Goal: Task Accomplishment & Management: Manage account settings

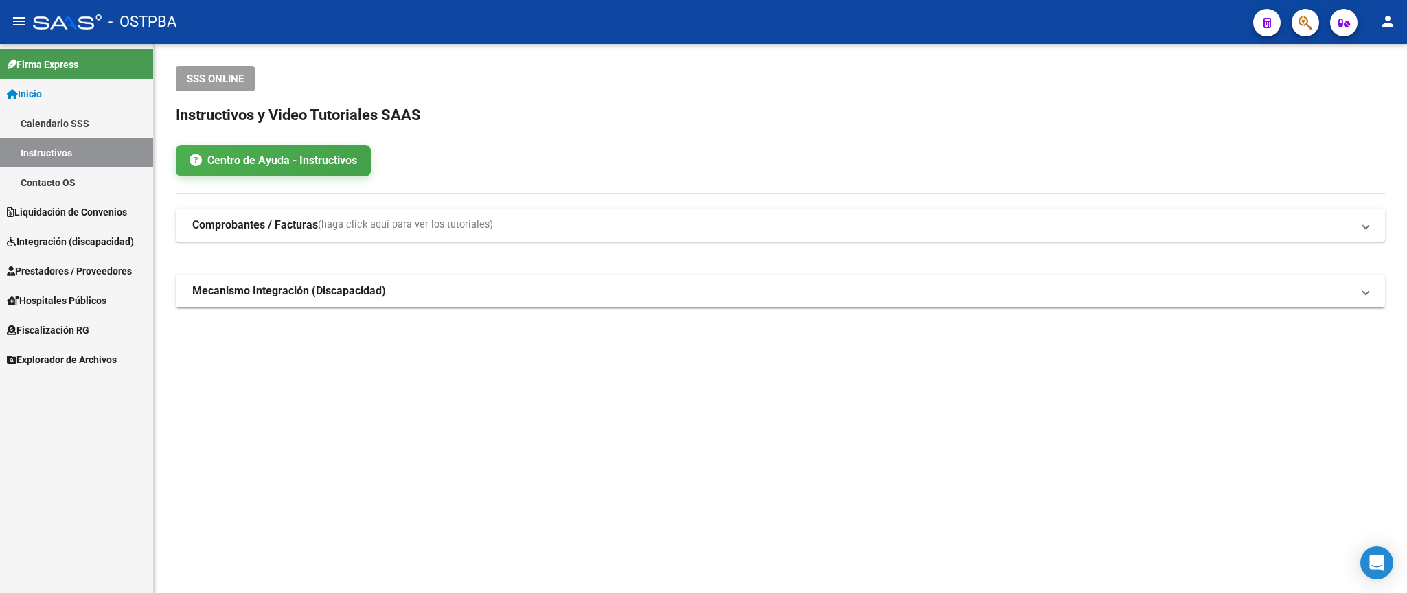
click at [76, 269] on span "Prestadores / Proveedores" at bounding box center [69, 271] width 125 height 15
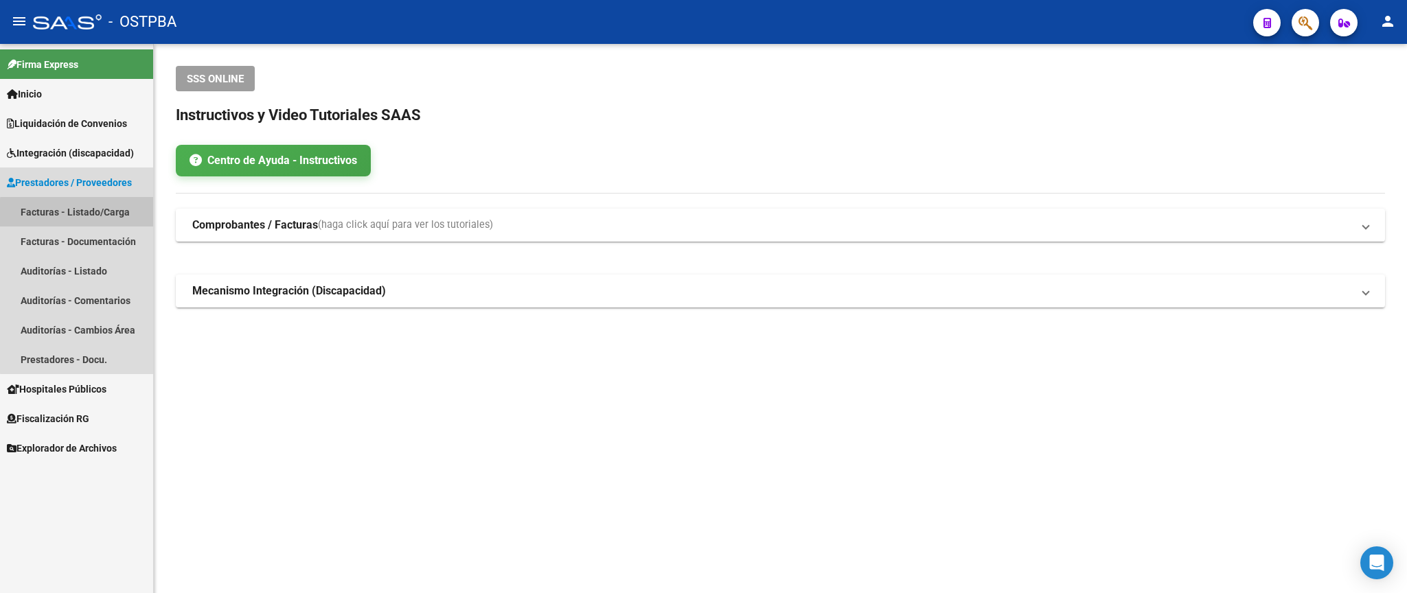
click at [90, 214] on link "Facturas - Listado/Carga" at bounding box center [76, 212] width 153 height 30
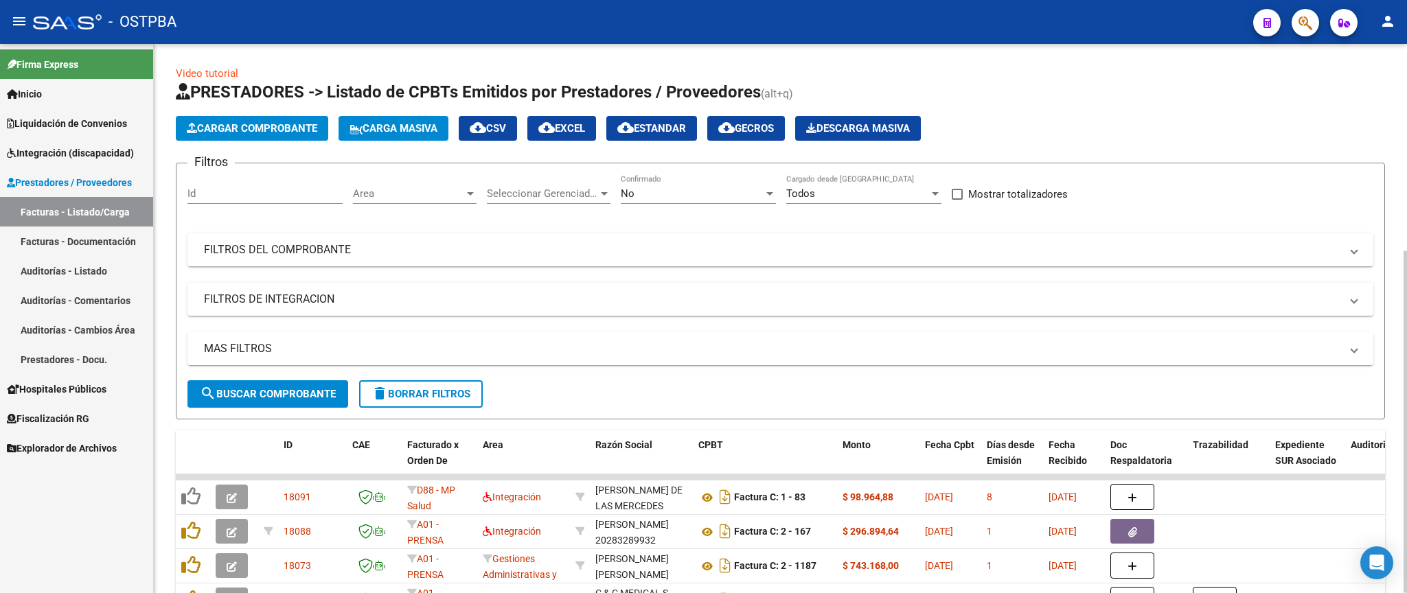
click at [681, 191] on div "No" at bounding box center [692, 193] width 143 height 12
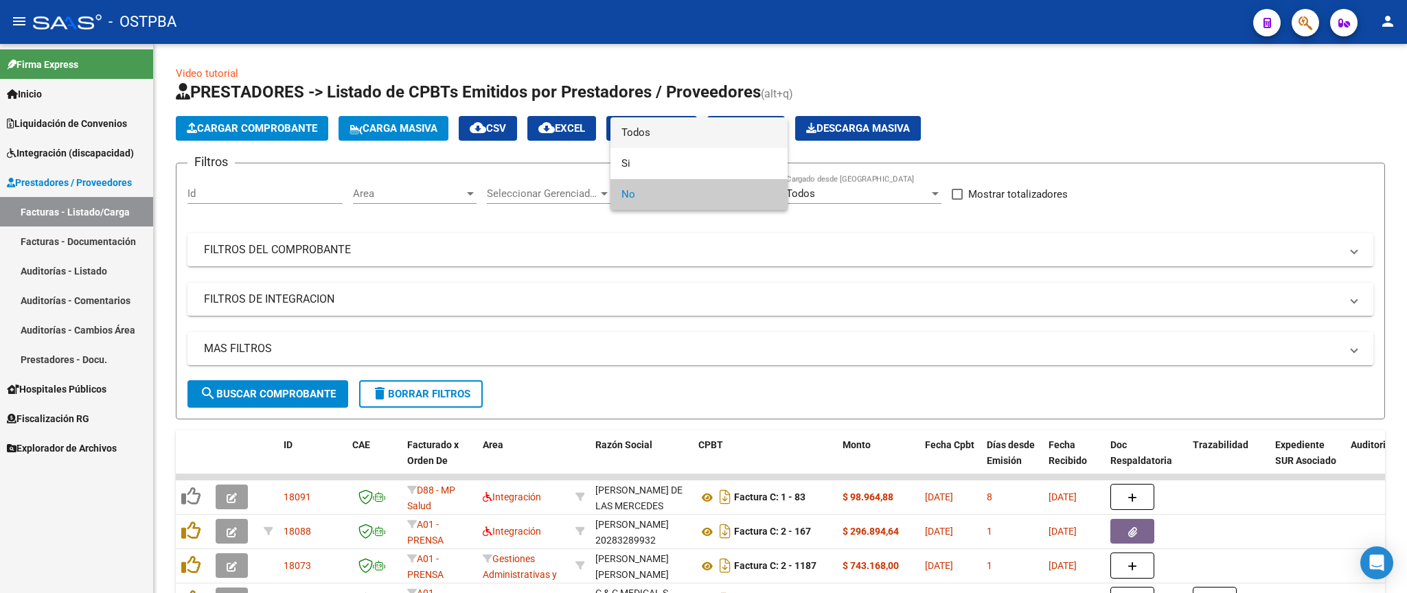
click at [680, 141] on span "Todos" at bounding box center [699, 132] width 155 height 31
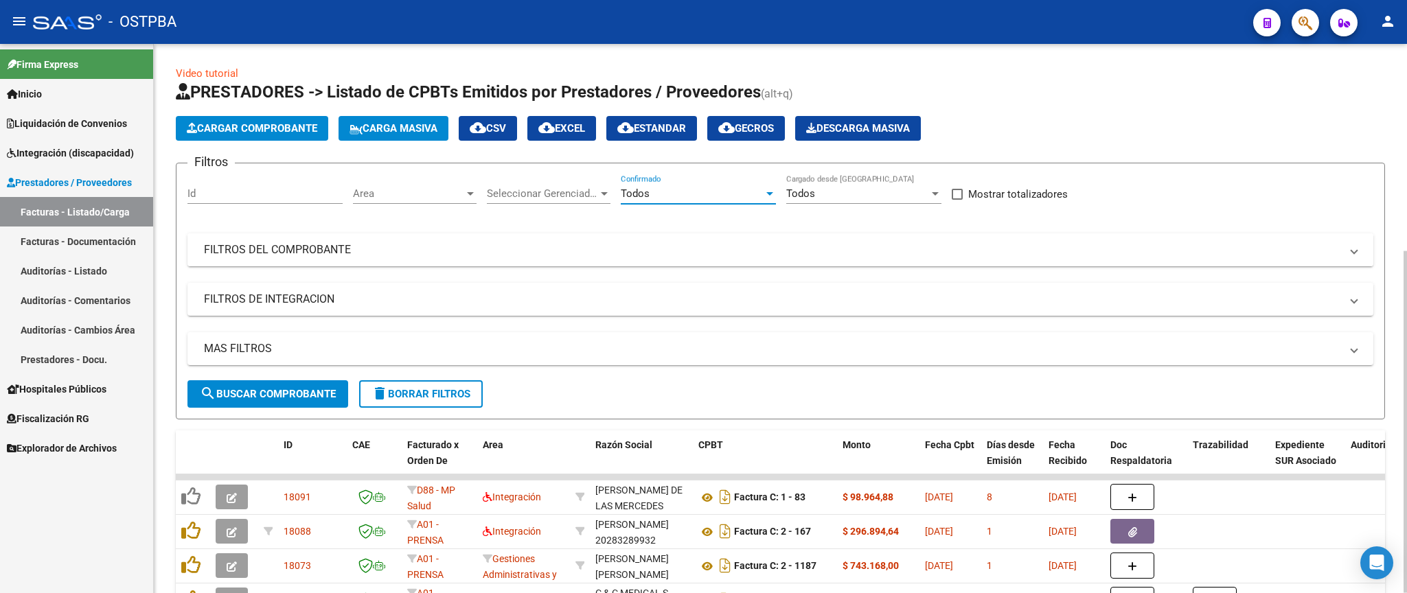
click at [738, 253] on mat-panel-title "FILTROS DEL COMPROBANTE" at bounding box center [772, 249] width 1137 height 15
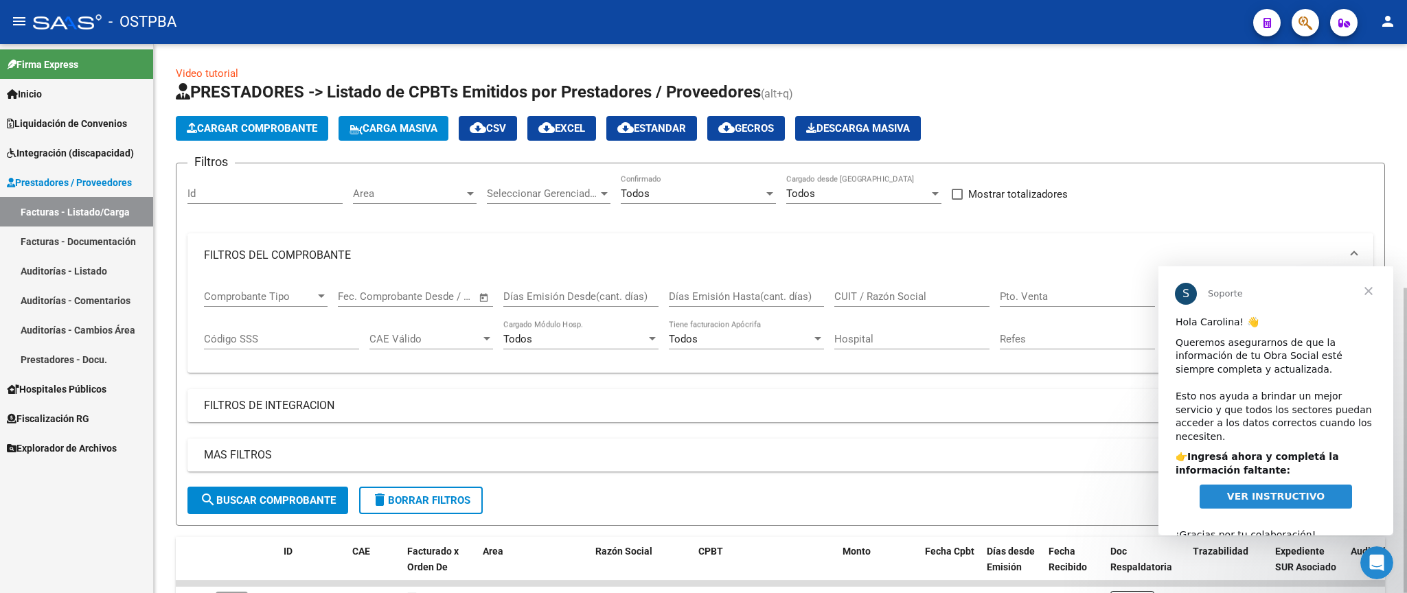
click at [1126, 264] on mat-expansion-panel-header "FILTROS DEL COMPROBANTE" at bounding box center [780, 256] width 1186 height 44
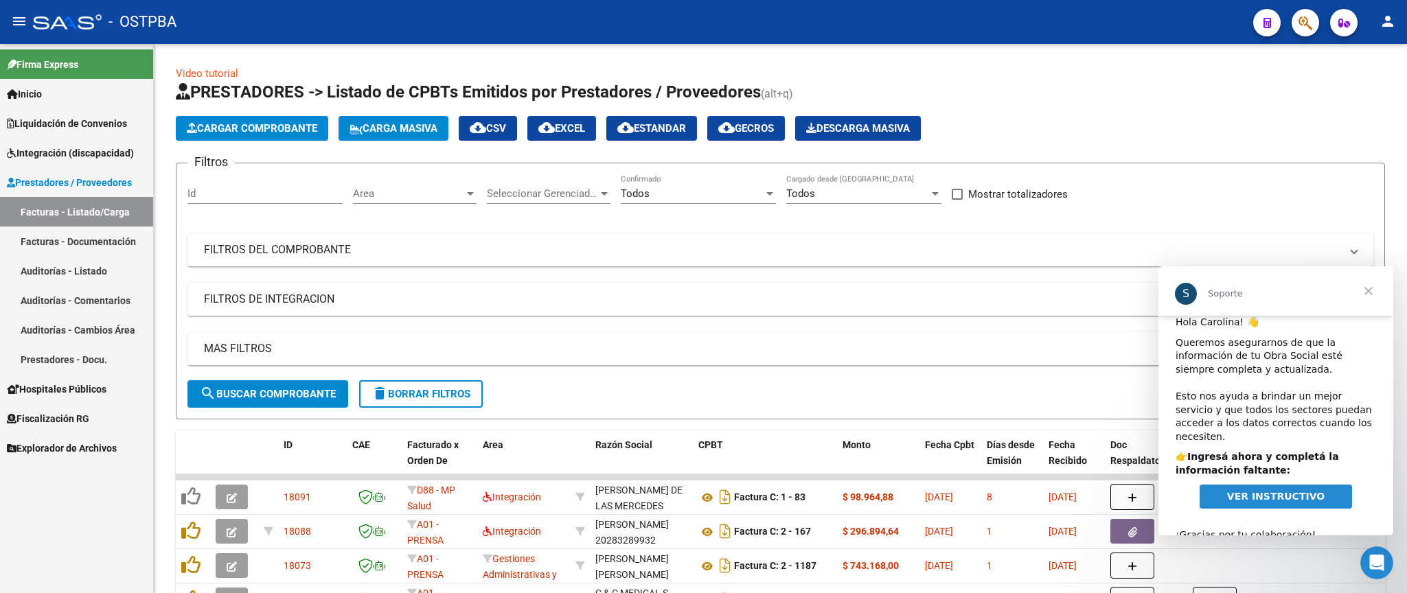
scroll to position [17, 0]
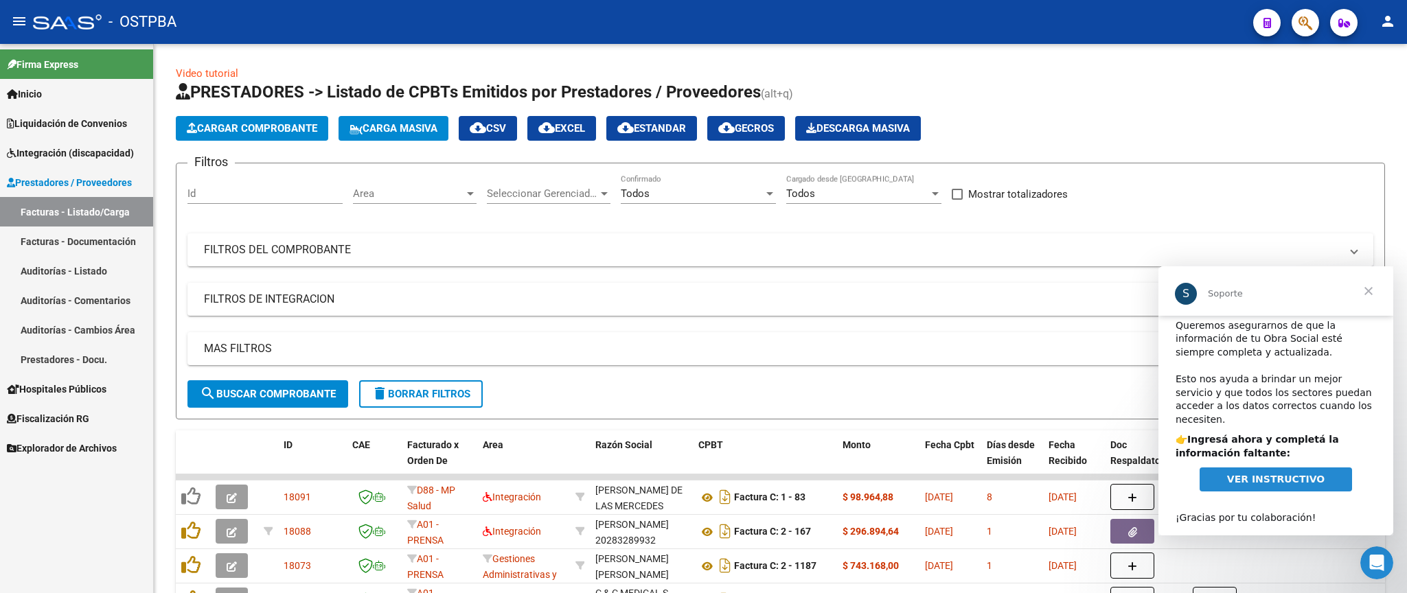
click at [1281, 474] on span "VER INSTRUCTIVO" at bounding box center [1276, 479] width 98 height 11
click at [1367, 288] on span "Cerrar" at bounding box center [1368, 290] width 49 height 49
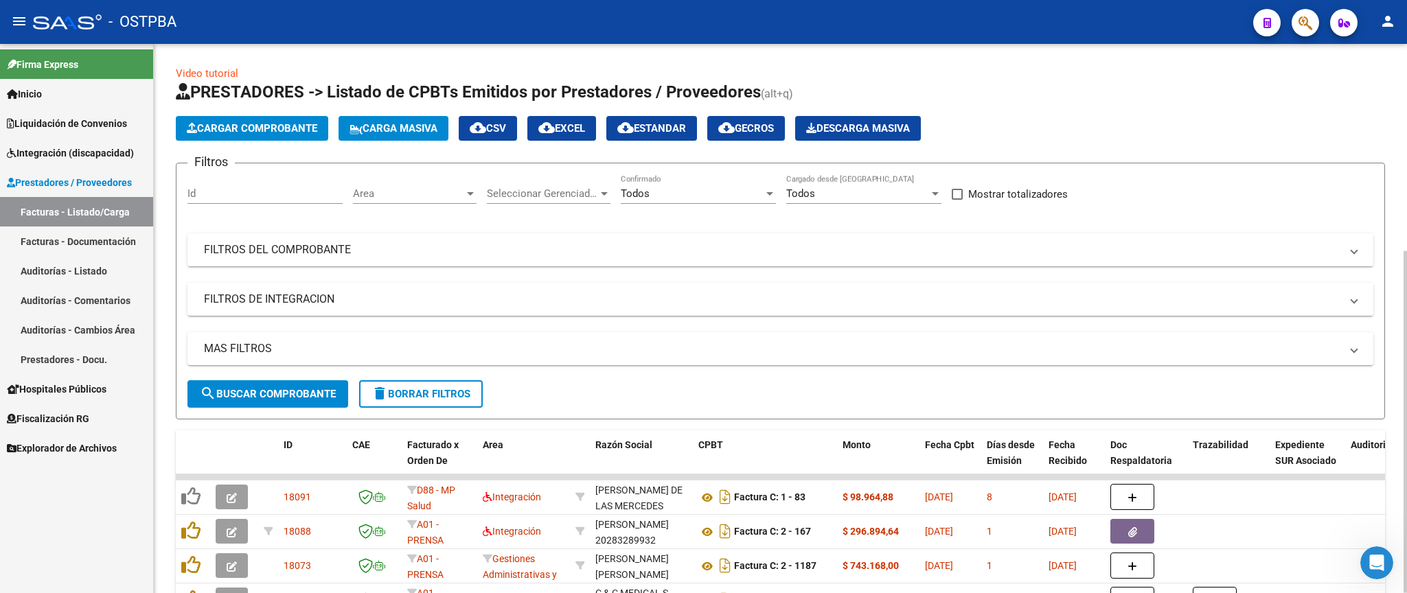
click at [1126, 258] on mat-panel-title "FILTROS DEL COMPROBANTE" at bounding box center [772, 249] width 1137 height 15
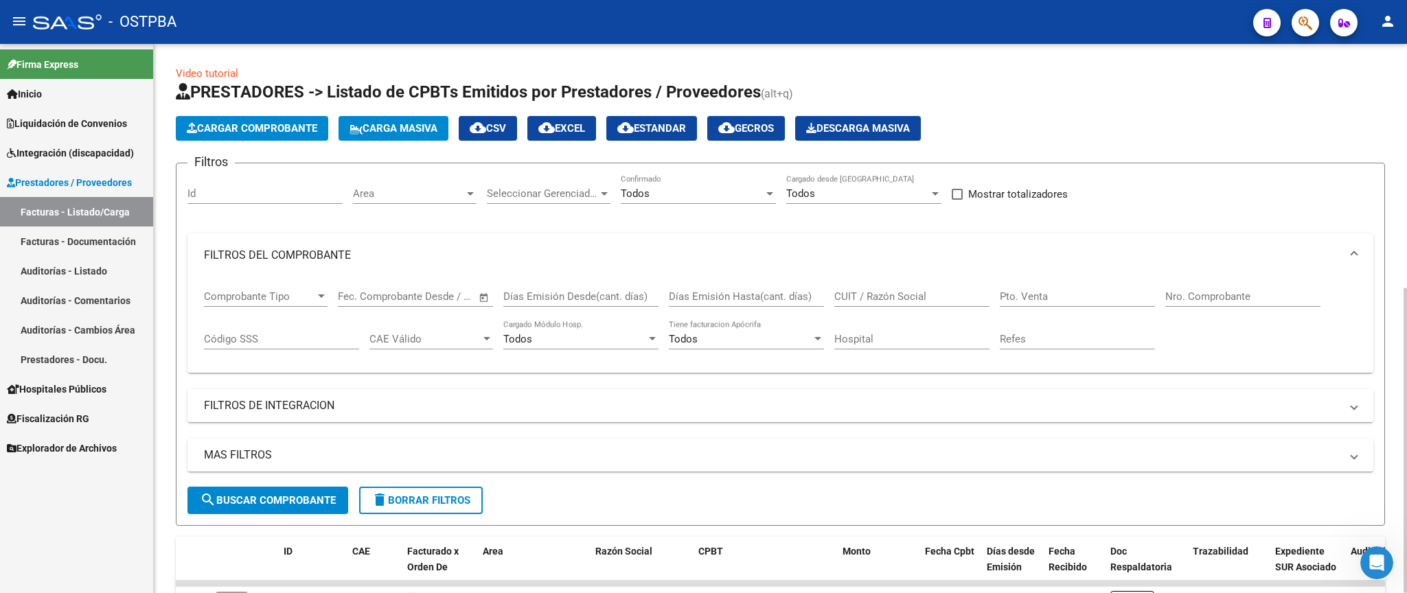
drag, startPoint x: 1242, startPoint y: 297, endPoint x: 1292, endPoint y: 299, distance: 50.2
click at [1244, 298] on input "Nro. Comprobante" at bounding box center [1243, 297] width 155 height 12
click at [232, 510] on button "search Buscar Comprobante" at bounding box center [267, 500] width 161 height 27
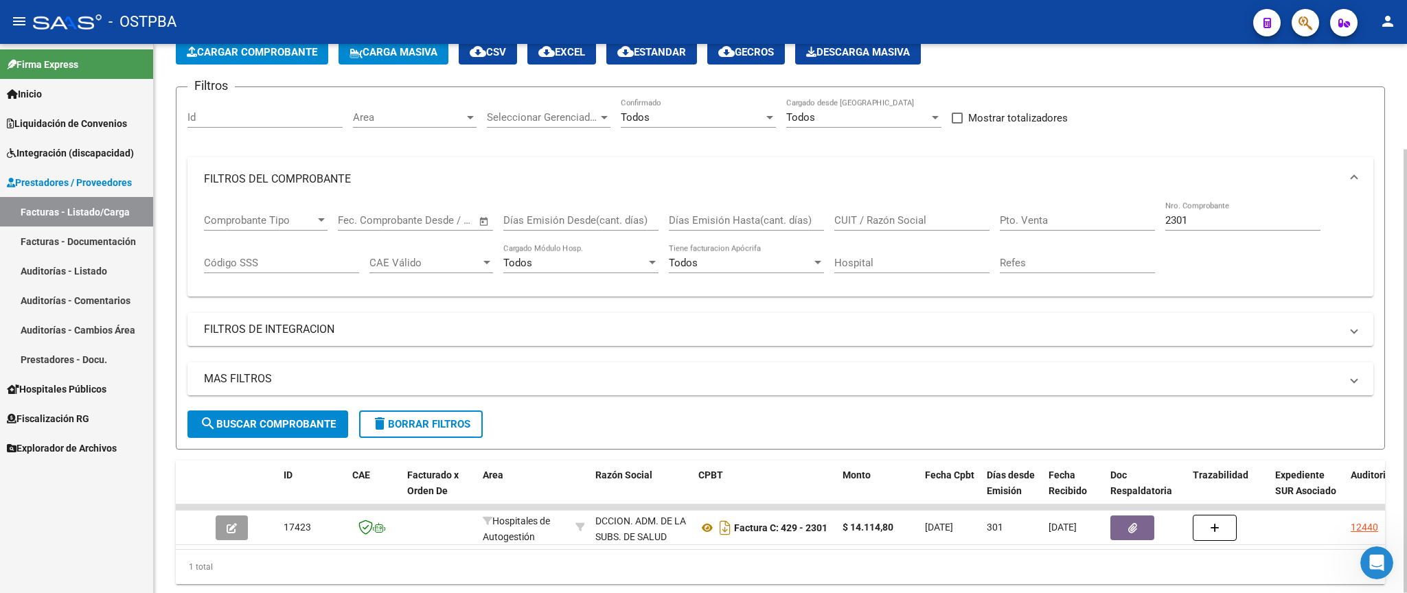
scroll to position [80, 0]
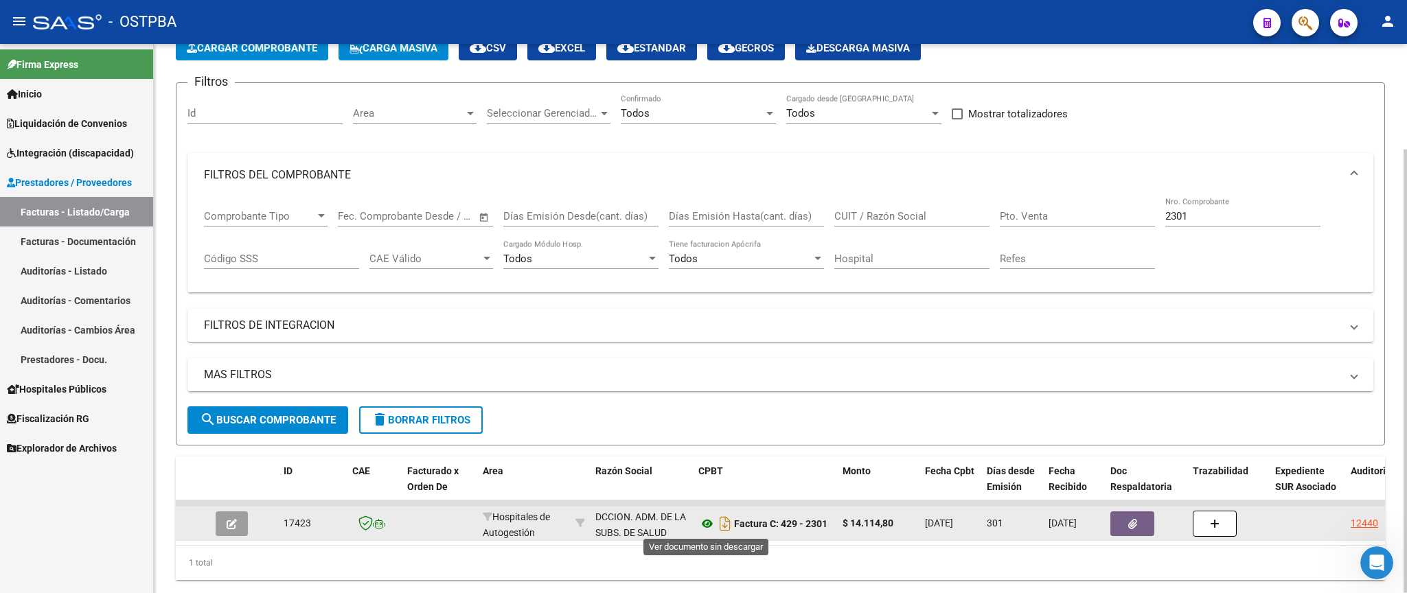
click at [707, 527] on icon at bounding box center [707, 524] width 18 height 16
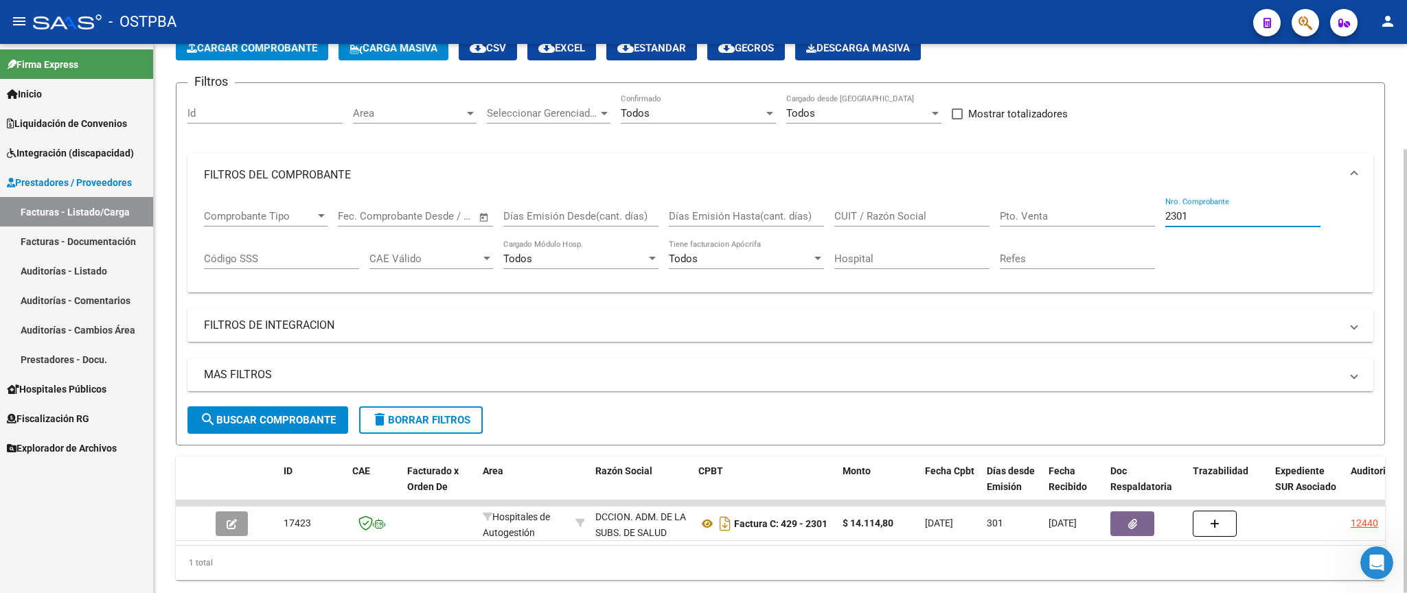
drag, startPoint x: 1221, startPoint y: 220, endPoint x: 1010, endPoint y: 199, distance: 212.6
click at [1166, 210] on input "2301" at bounding box center [1243, 216] width 155 height 12
type input "7233"
click at [301, 429] on button "search Buscar Comprobante" at bounding box center [267, 420] width 161 height 27
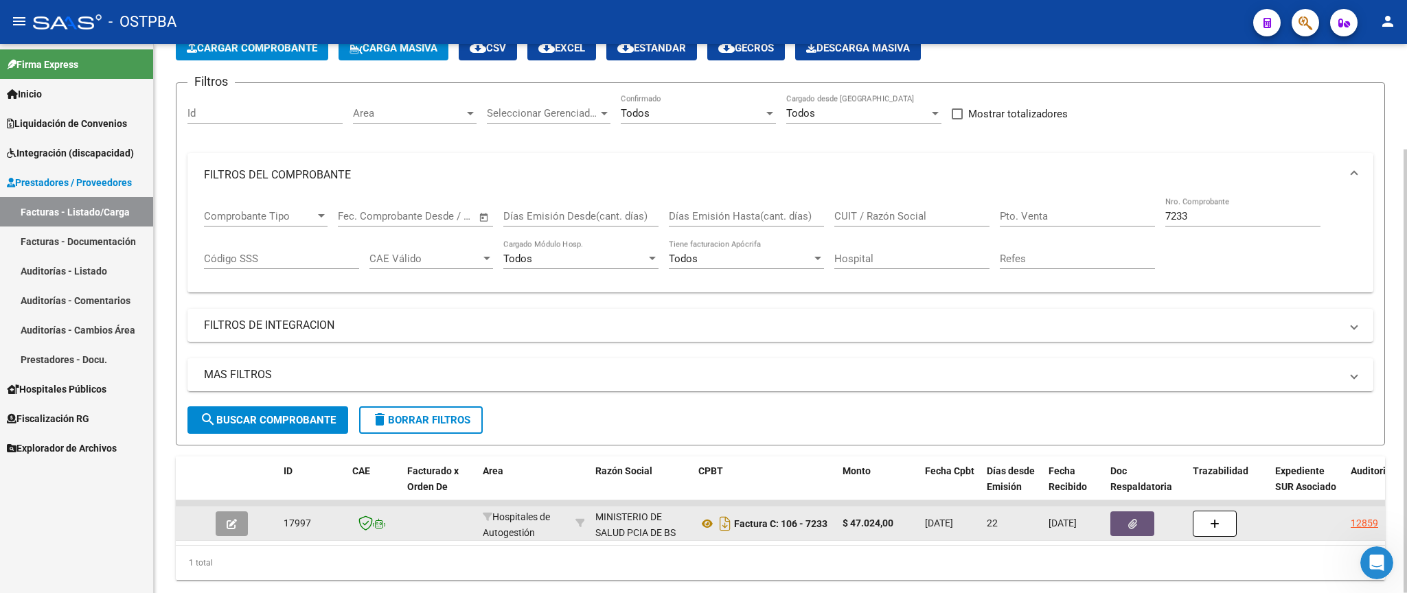
click at [1123, 527] on button "button" at bounding box center [1133, 524] width 44 height 25
